Goal: Task Accomplishment & Management: Manage account settings

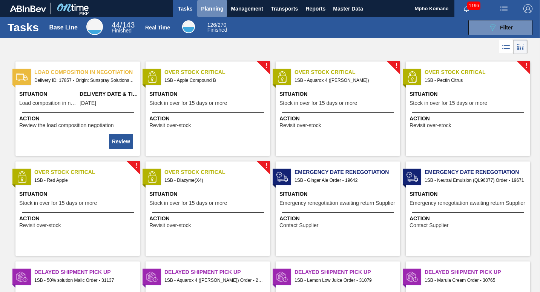
click at [221, 7] on span "Planning" at bounding box center [212, 8] width 22 height 9
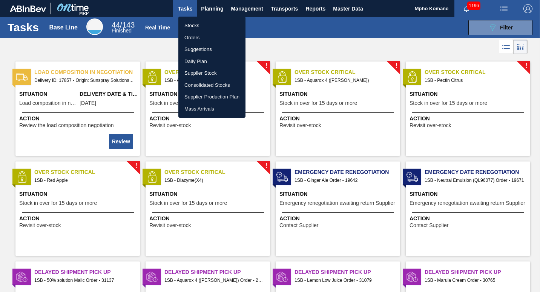
click at [193, 26] on li "Stocks" at bounding box center [211, 26] width 67 height 12
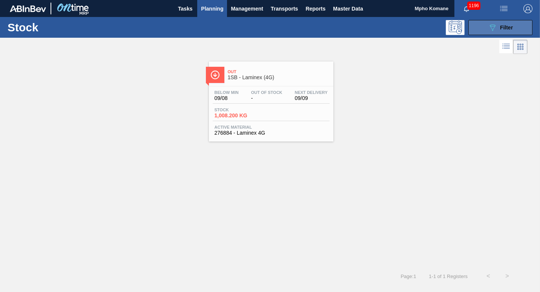
click at [483, 30] on button "089F7B8B-B2A5-4AFE-B5C0-19BA573D28AC Filter" at bounding box center [501, 27] width 64 height 15
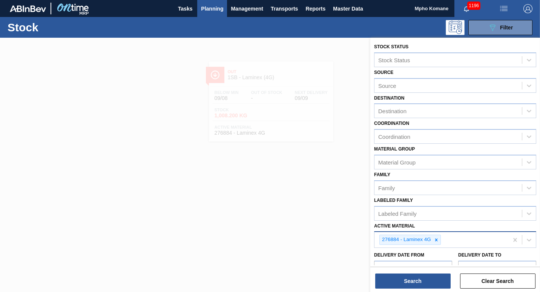
click at [446, 238] on div "276884 - Laminex 4G" at bounding box center [442, 239] width 134 height 15
type Material "279735"
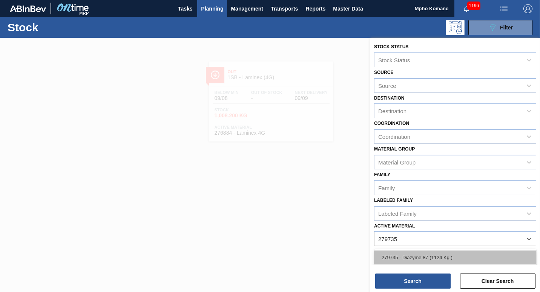
click at [426, 254] on div "279735 - Diazyme 87 (1124 Kg )" at bounding box center [455, 257] width 162 height 14
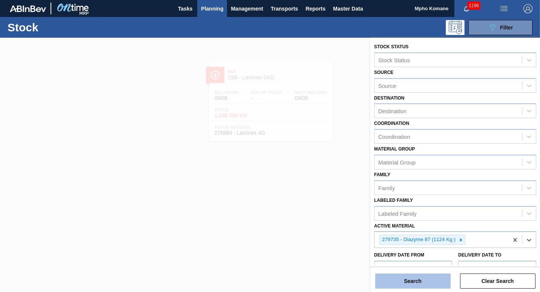
click at [415, 281] on button "Search" at bounding box center [412, 281] width 75 height 15
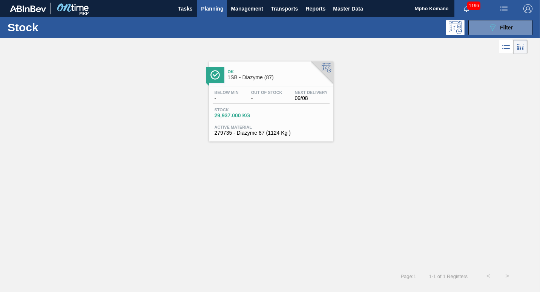
click at [242, 96] on div "Below Min - Out Of Stock - Next Delivery 09/08" at bounding box center [271, 97] width 117 height 14
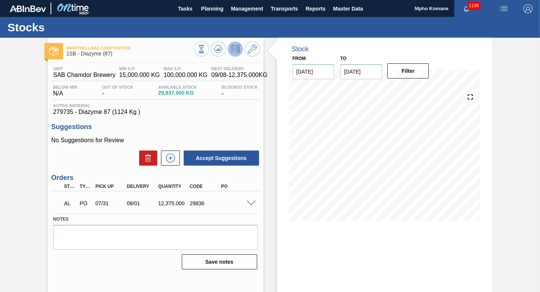
scroll to position [32, 0]
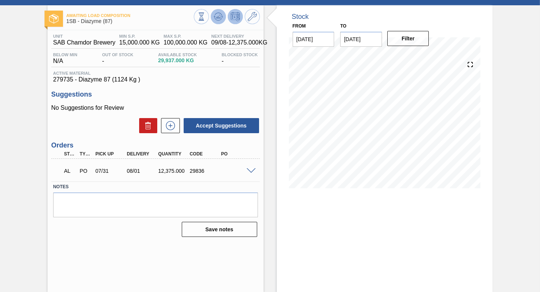
click at [215, 16] on icon at bounding box center [218, 16] width 9 height 9
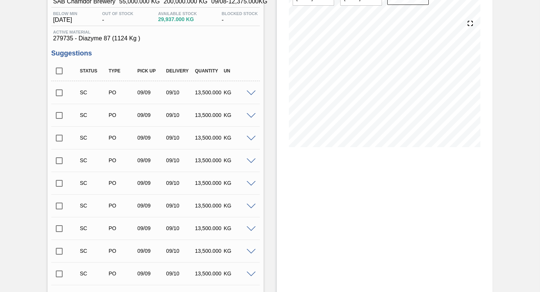
scroll to position [108, 0]
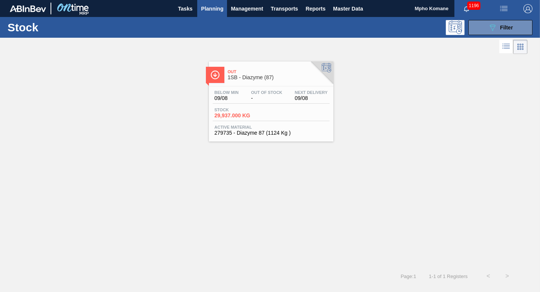
click at [284, 87] on div "Below Min 09/08 Out Of Stock - Next Delivery 09/08 Stock 29,937.000 KG Active M…" at bounding box center [271, 111] width 124 height 51
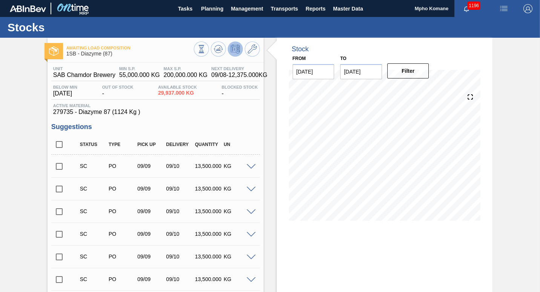
click at [60, 168] on input "checkbox" at bounding box center [59, 166] width 16 height 16
checkbox input "true"
click at [59, 187] on input "checkbox" at bounding box center [59, 189] width 16 height 16
click at [60, 186] on input "checkbox" at bounding box center [59, 189] width 16 height 16
checkbox input "false"
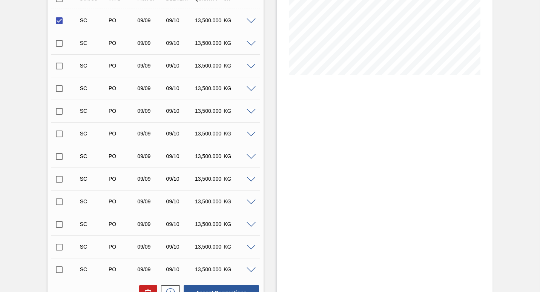
scroll to position [226, 0]
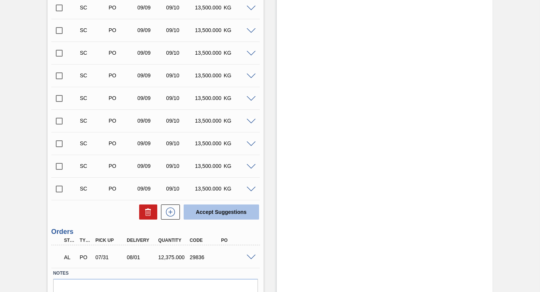
click at [206, 210] on button "Accept Suggestions" at bounding box center [221, 211] width 75 height 15
checkbox input "false"
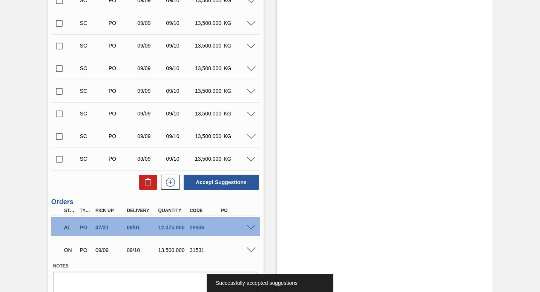
scroll to position [264, 0]
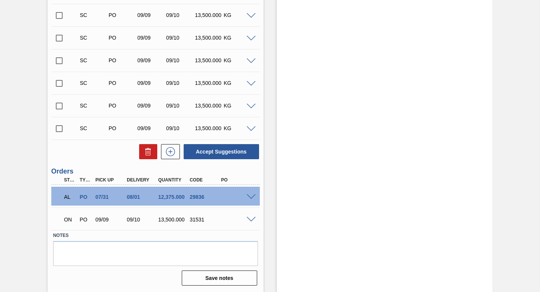
click at [249, 196] on span at bounding box center [251, 197] width 9 height 6
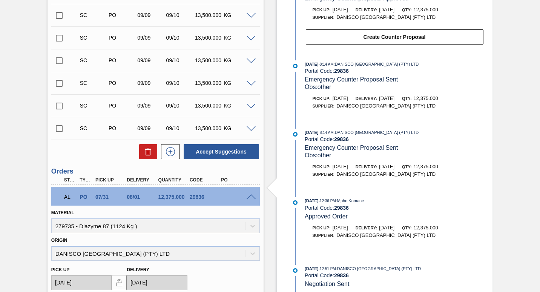
scroll to position [377, 0]
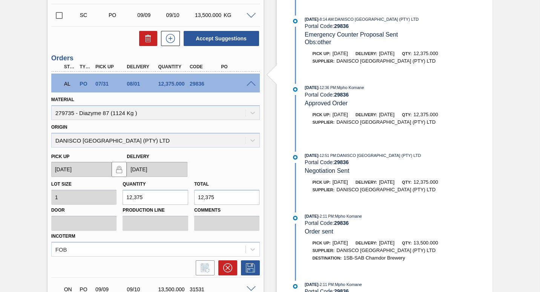
click at [156, 198] on input "12,375" at bounding box center [156, 197] width 66 height 15
type input "1,237"
type input "123"
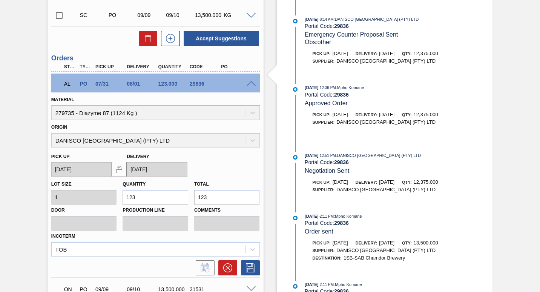
type input "12"
type input "1"
type input "0"
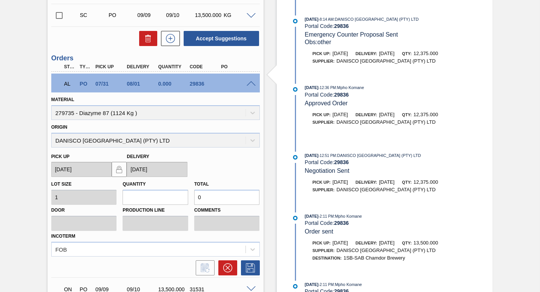
type input "9"
type input "90"
type input "900"
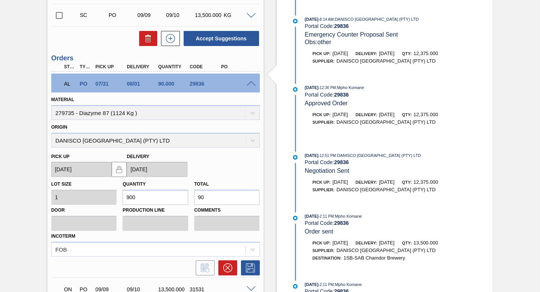
type input "900"
type input "9,000"
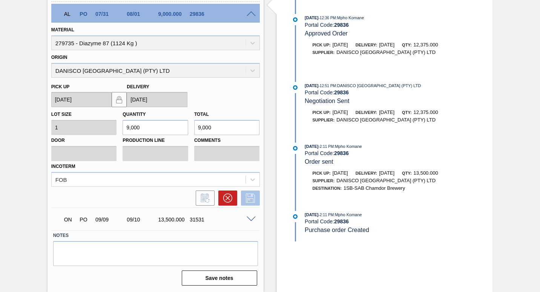
click at [253, 199] on icon at bounding box center [250, 198] width 12 height 9
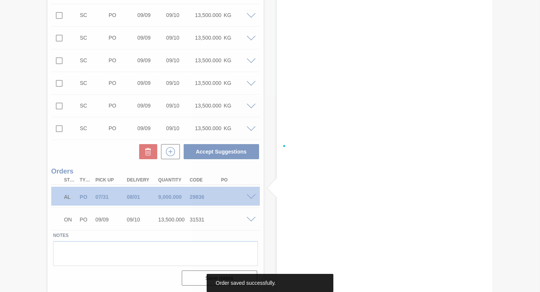
scroll to position [264, 0]
